Goal: Task Accomplishment & Management: Use online tool/utility

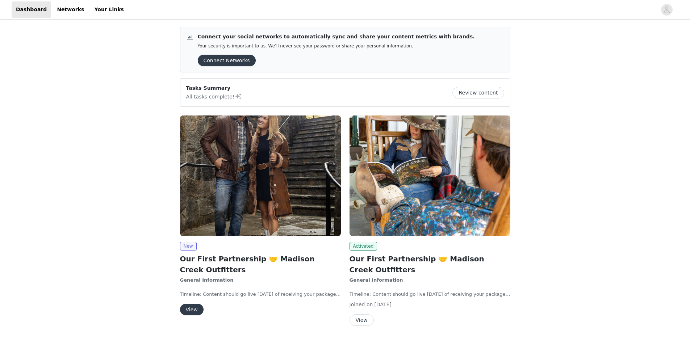
click at [198, 311] on button "View" at bounding box center [192, 310] width 24 height 12
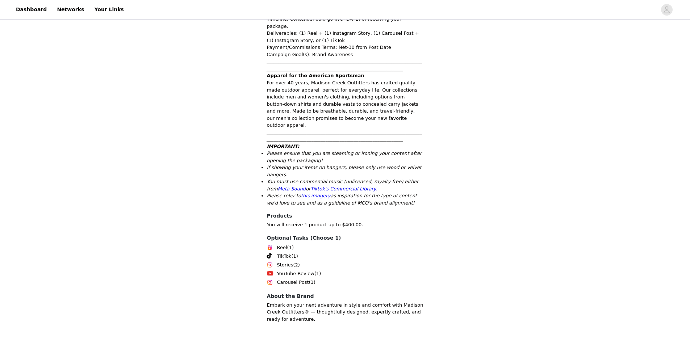
scroll to position [303, 0]
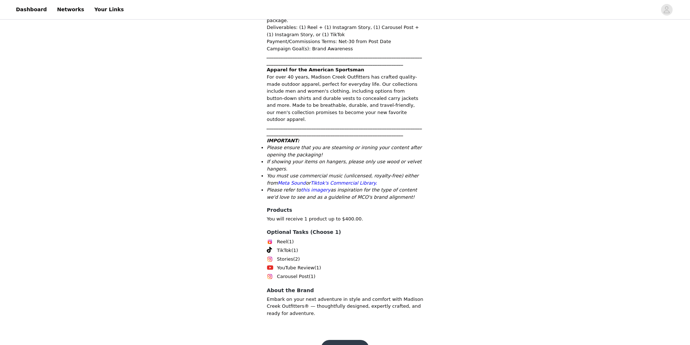
click at [345, 340] on button "Get Started" at bounding box center [345, 348] width 48 height 17
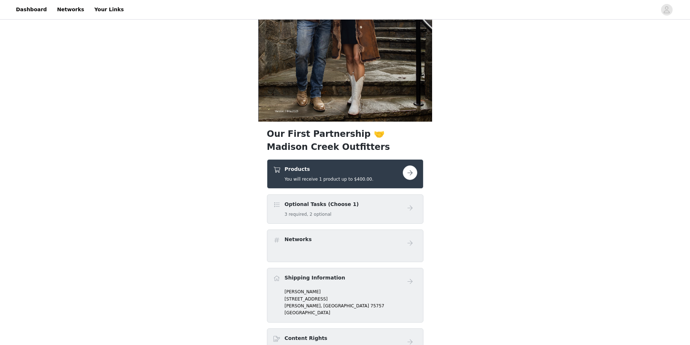
scroll to position [217, 0]
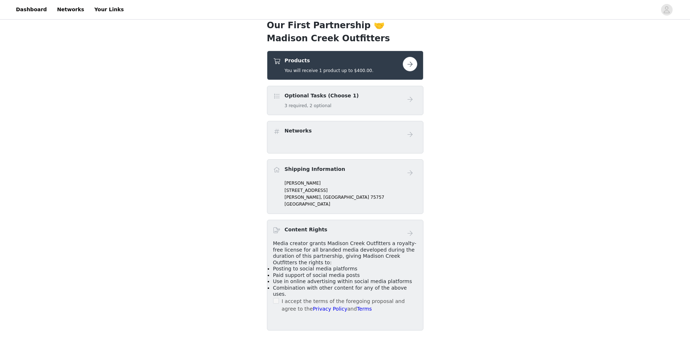
click at [410, 64] on button "button" at bounding box center [410, 64] width 14 height 14
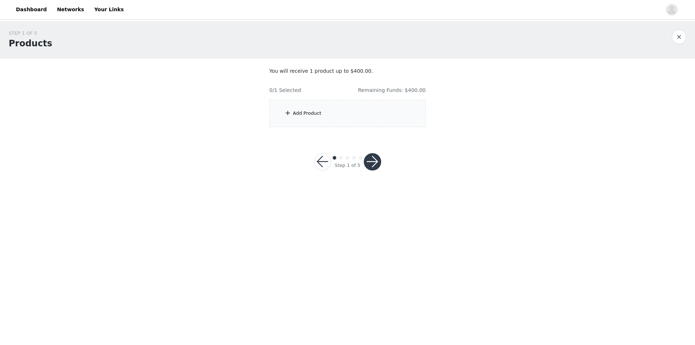
click at [287, 113] on span at bounding box center [287, 113] width 7 height 9
